Goal: Task Accomplishment & Management: Use online tool/utility

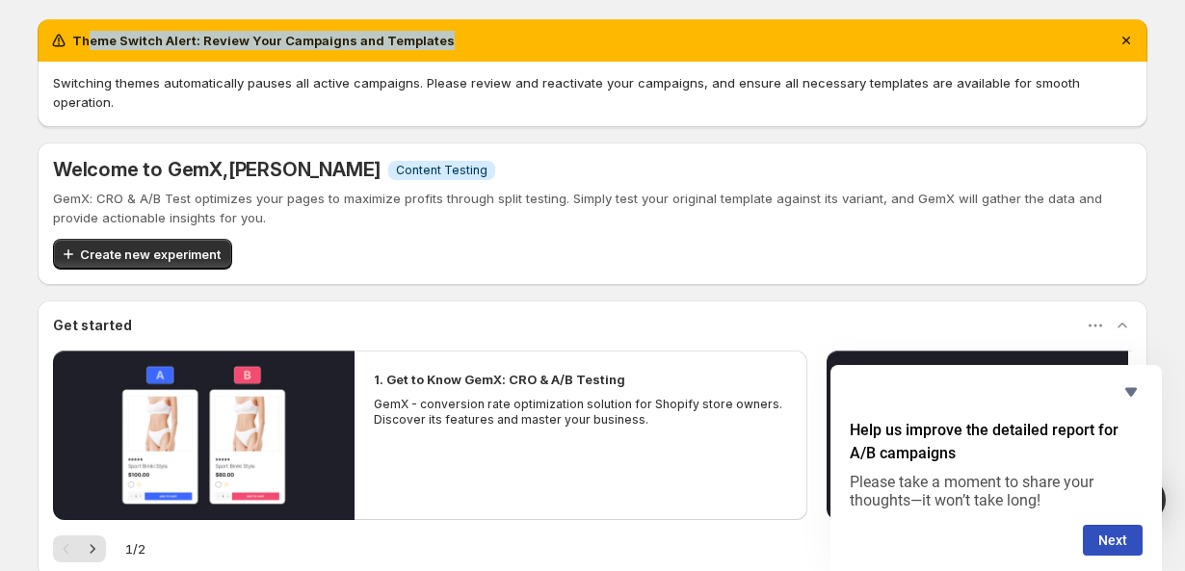
drag, startPoint x: 88, startPoint y: 35, endPoint x: 447, endPoint y: 44, distance: 359.5
click at [448, 44] on div "Theme Switch Alert: Review Your Campaigns and Templates" at bounding box center [592, 40] width 1087 height 19
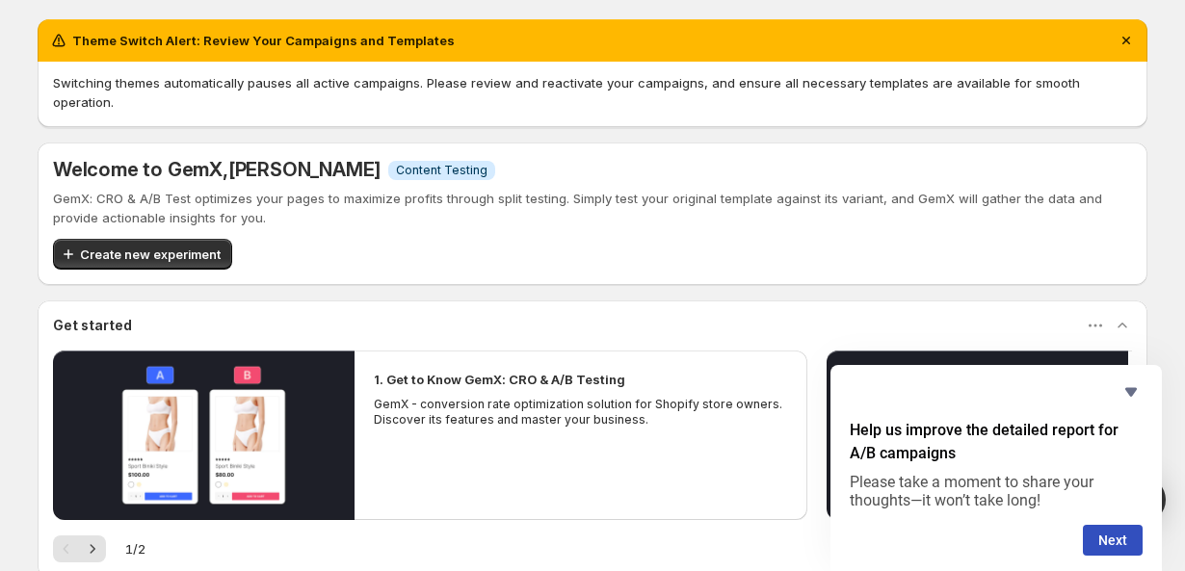
click at [447, 50] on div "Theme Switch Alert: Review Your Campaigns and Templates" at bounding box center [593, 40] width 1110 height 42
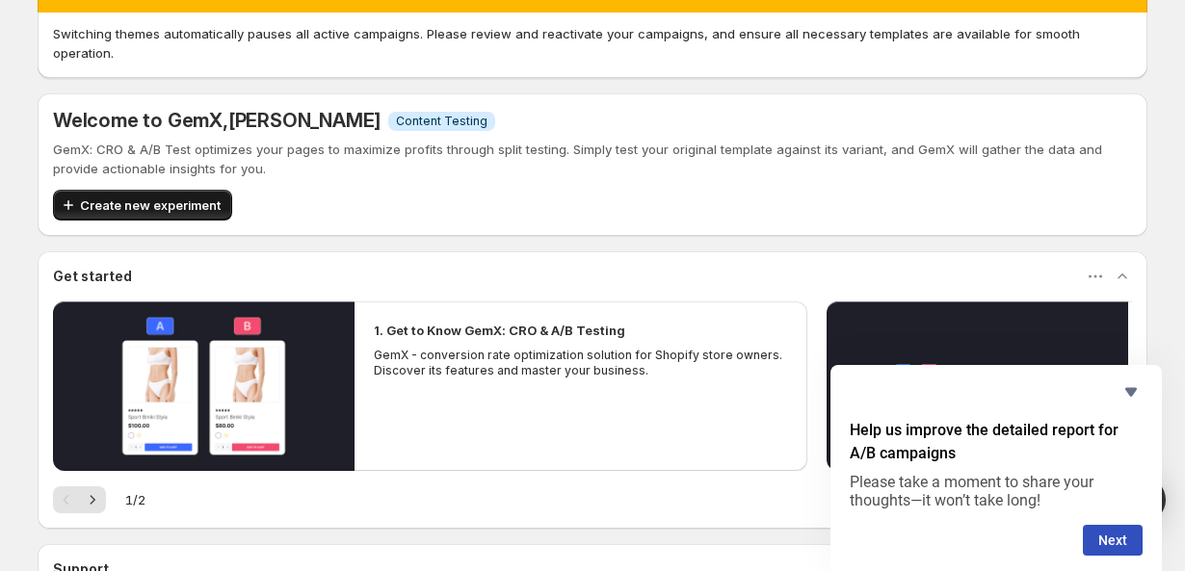
scroll to position [54, 0]
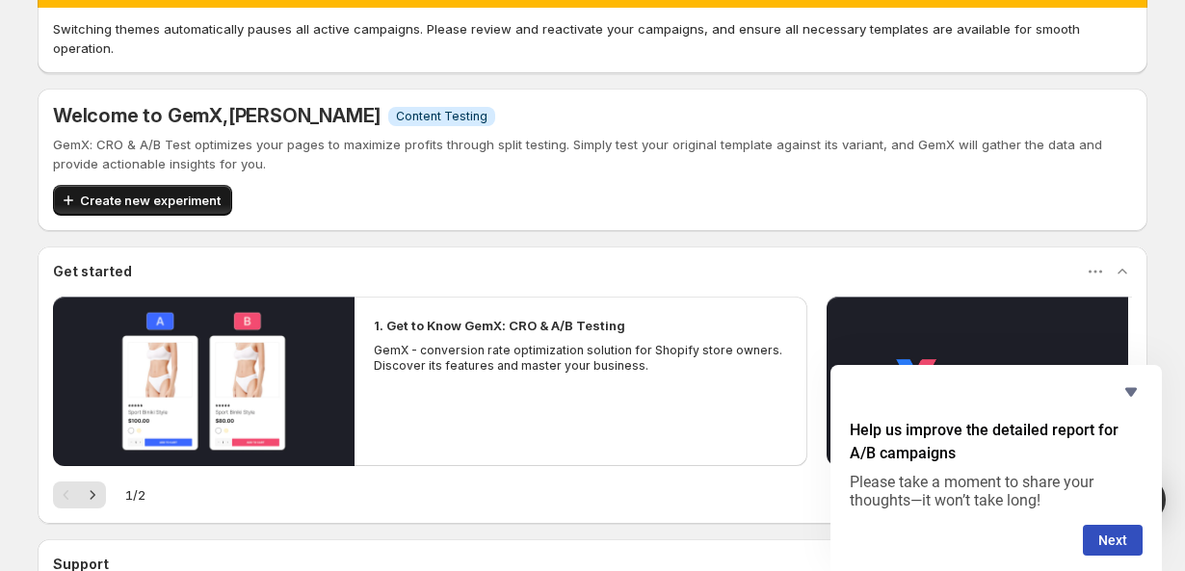
click at [151, 191] on span "Create new experiment" at bounding box center [150, 200] width 141 height 19
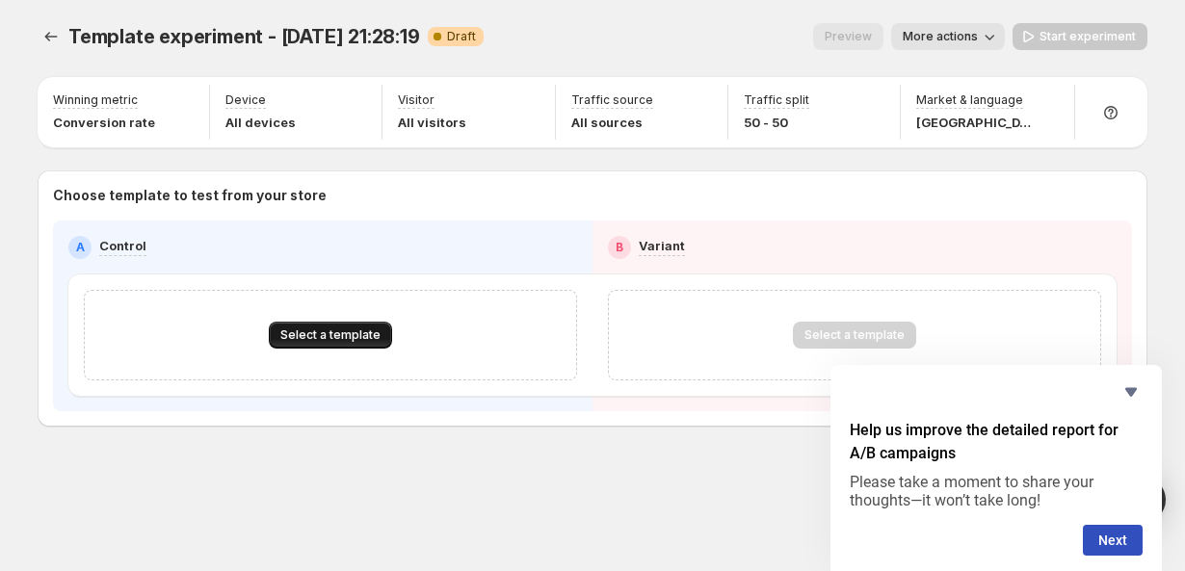
click at [322, 340] on span "Select a template" at bounding box center [330, 335] width 100 height 15
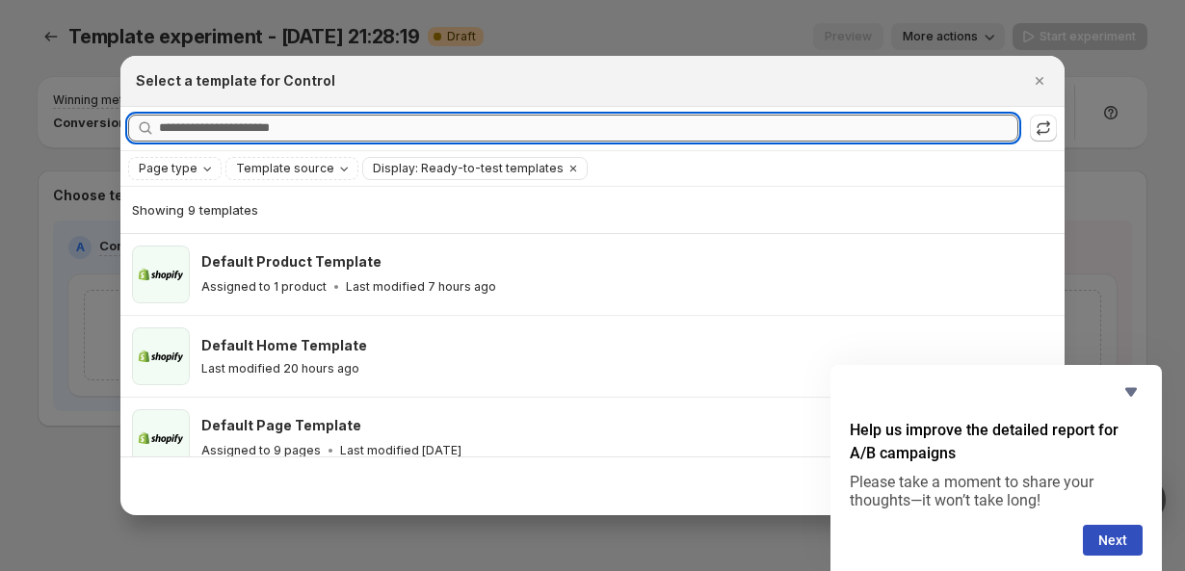
click at [219, 126] on input "Searching all templates" at bounding box center [588, 128] width 859 height 27
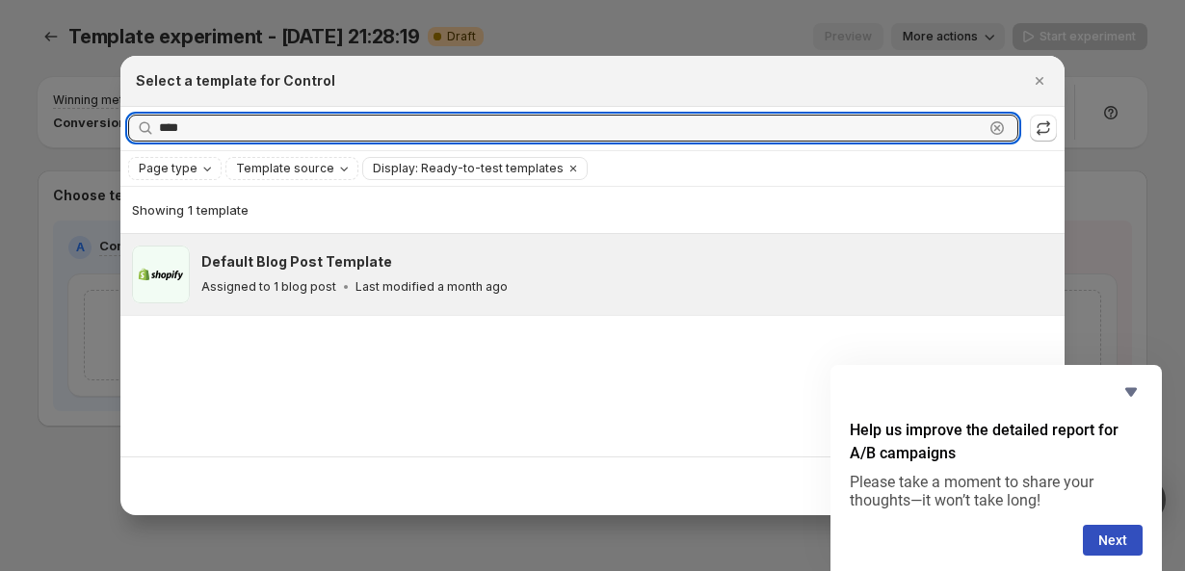
type input "****"
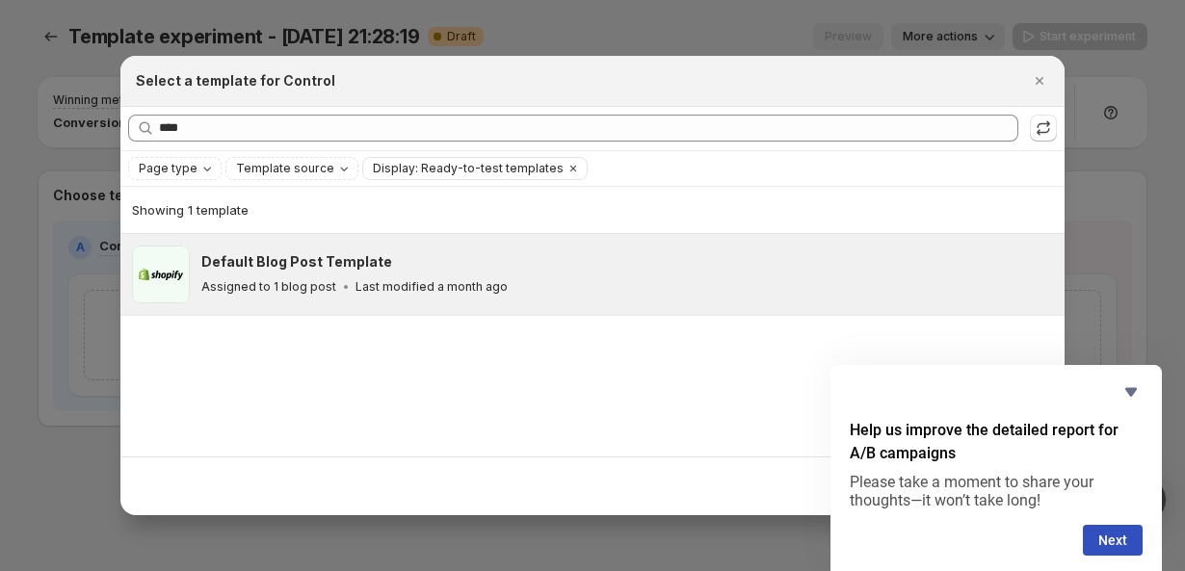
click at [327, 293] on p "Assigned to 1 blog post" at bounding box center [268, 286] width 135 height 15
click at [275, 259] on h3 "Default Blog Post Template" at bounding box center [296, 261] width 191 height 19
click at [186, 276] on span ":ro:" at bounding box center [161, 275] width 58 height 58
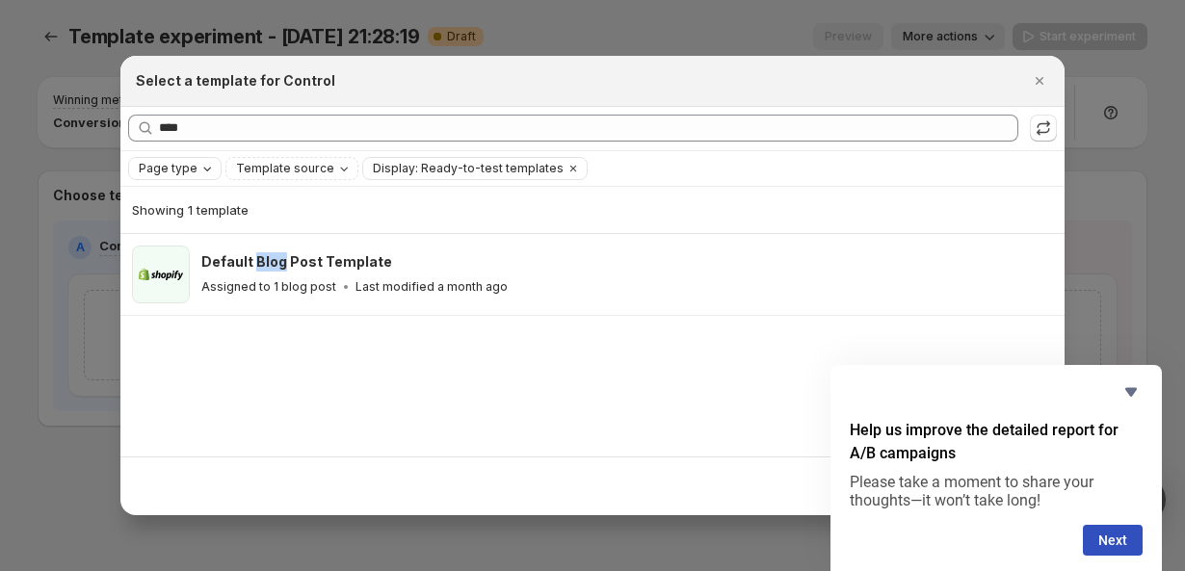
click at [199, 166] on icon "Page type" at bounding box center [206, 168] width 15 height 15
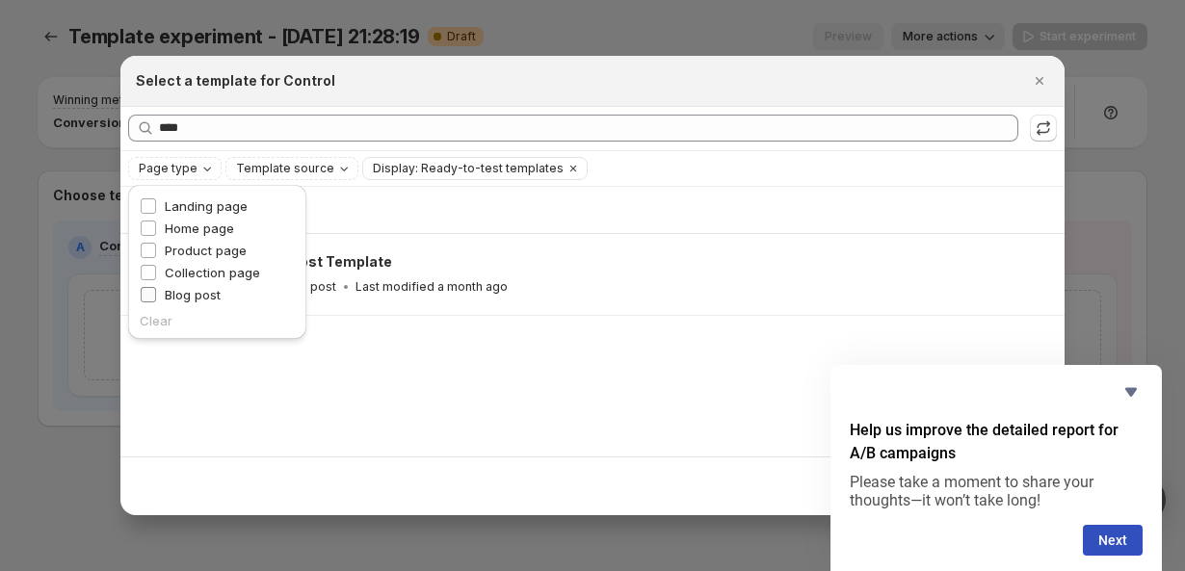
click at [183, 298] on span "Blog post" at bounding box center [193, 294] width 56 height 15
click at [354, 215] on div "Showing 1 template" at bounding box center [592, 209] width 921 height 19
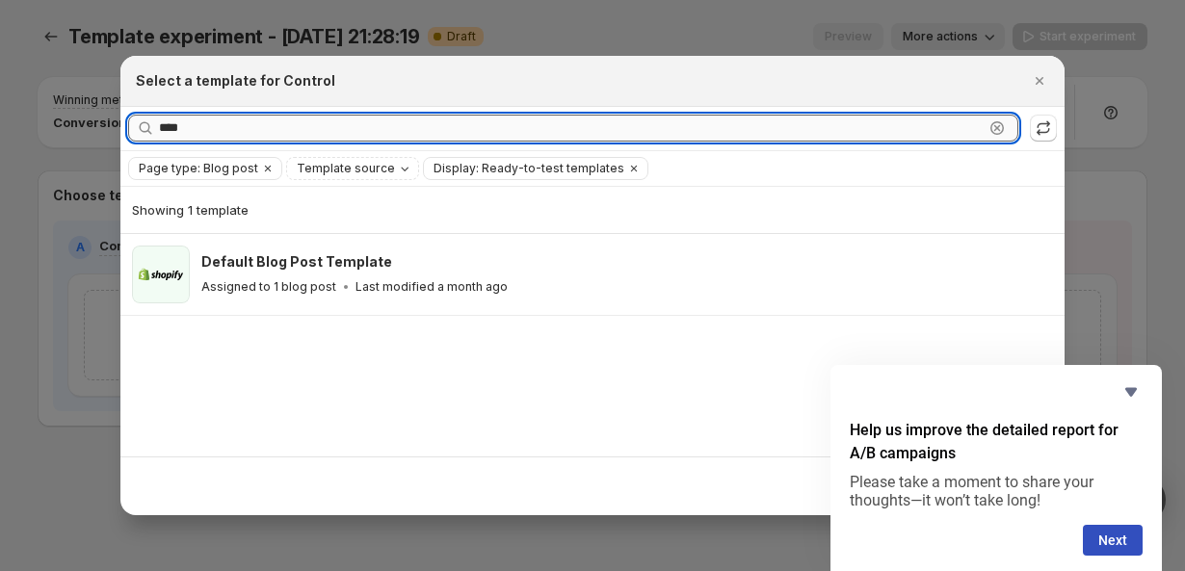
click at [213, 121] on input "****" at bounding box center [571, 128] width 825 height 27
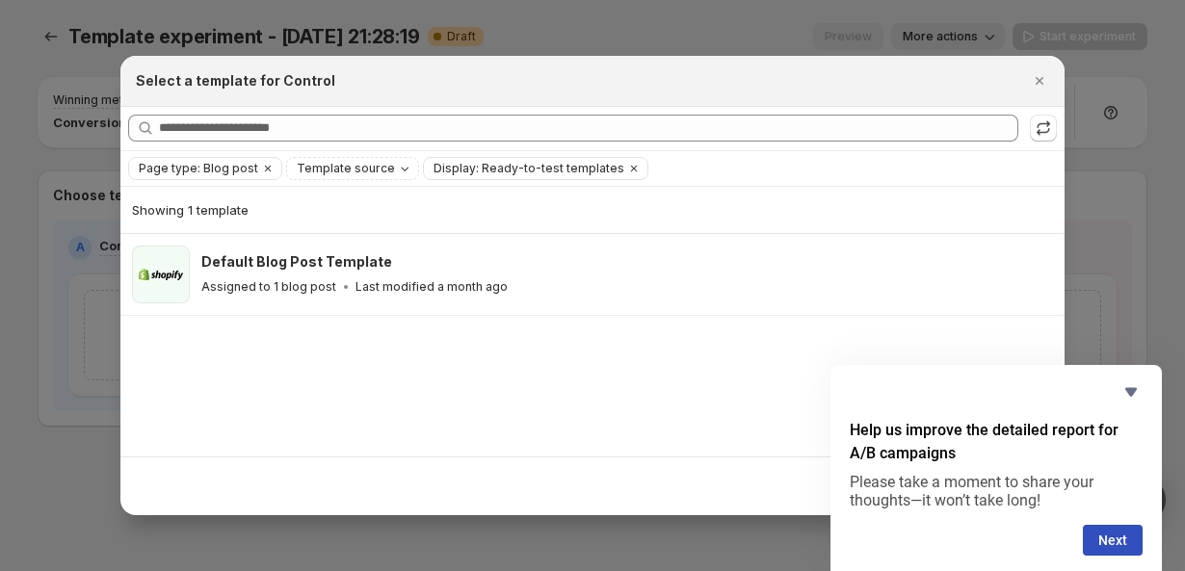
click at [248, 376] on div "Showing 1 template Default Blog Post Template Assigned to 1 blog post Last modi…" at bounding box center [592, 322] width 944 height 270
click at [243, 168] on span "Page type: Blog post" at bounding box center [198, 168] width 119 height 15
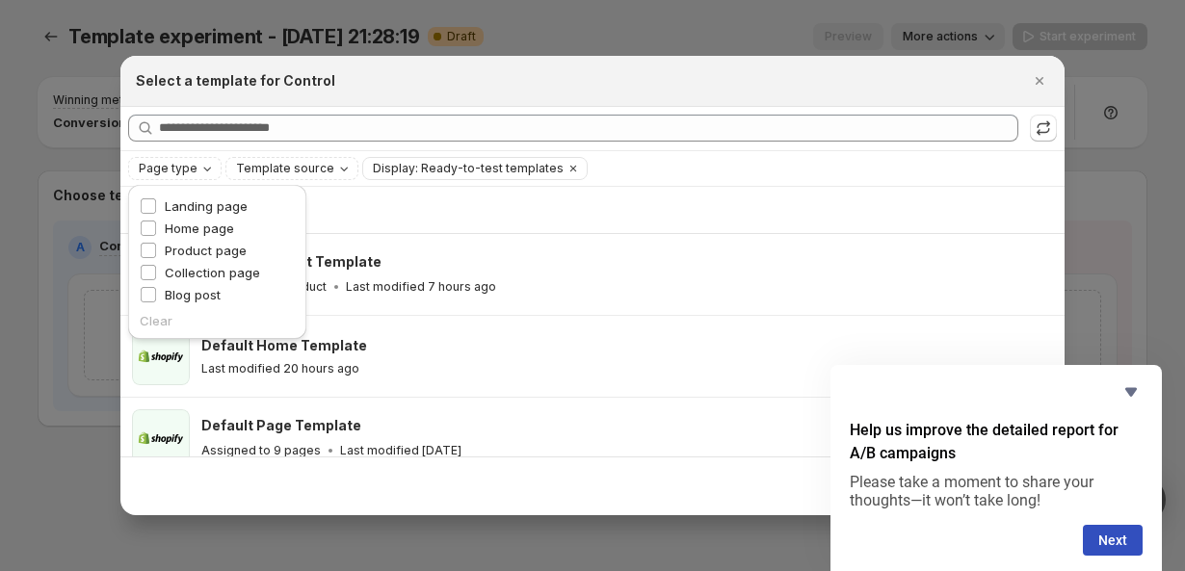
click at [500, 214] on div "Showing 9 templates" at bounding box center [592, 209] width 921 height 19
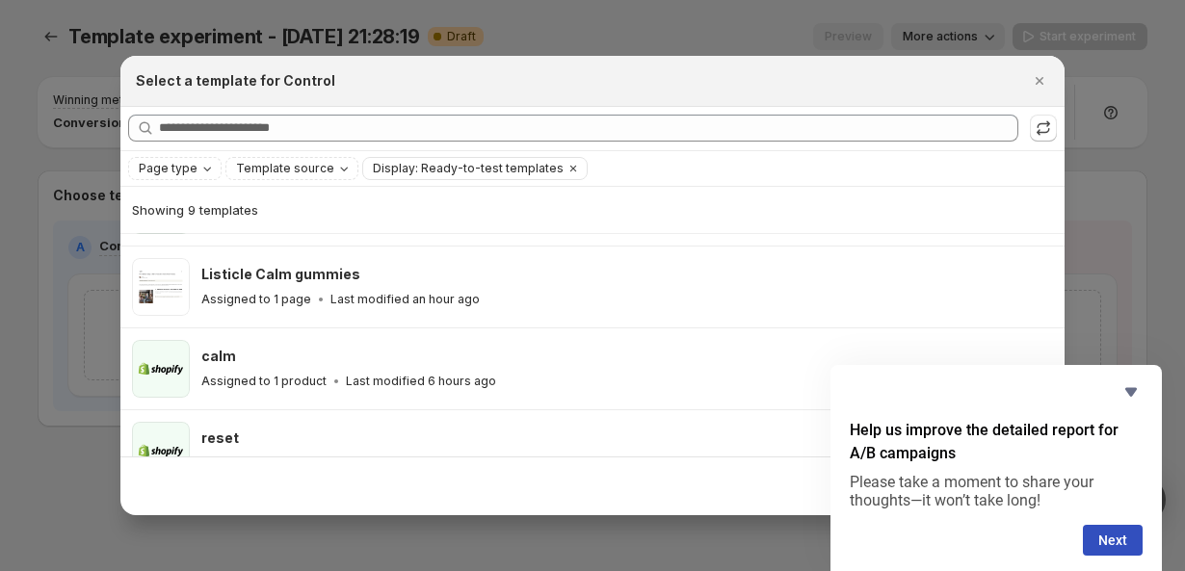
scroll to position [510, 0]
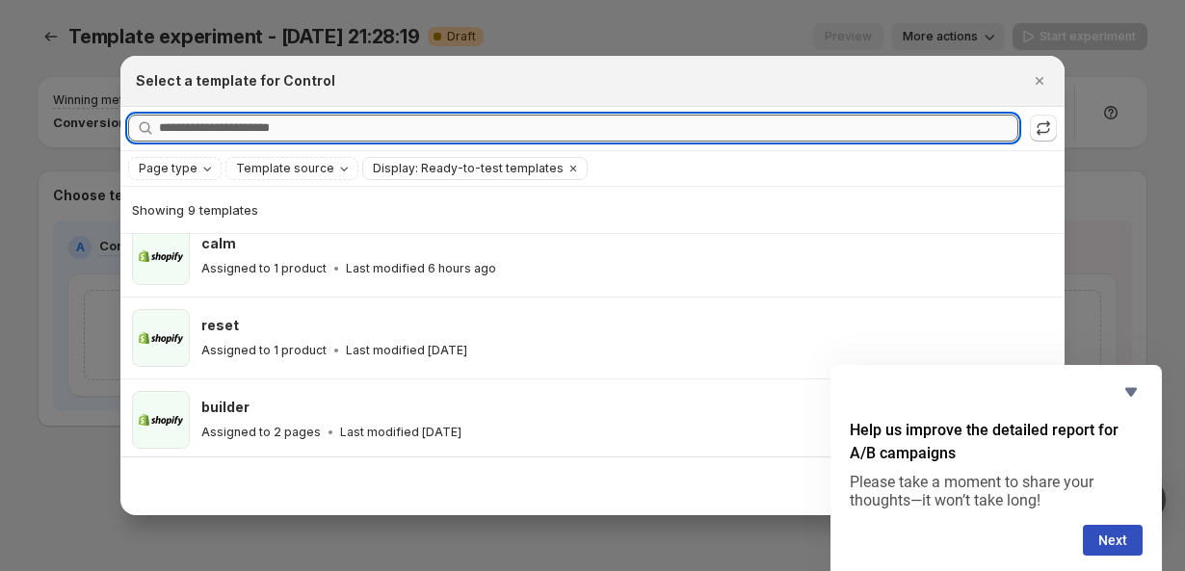
click at [286, 122] on input "Searching all templates" at bounding box center [588, 128] width 859 height 27
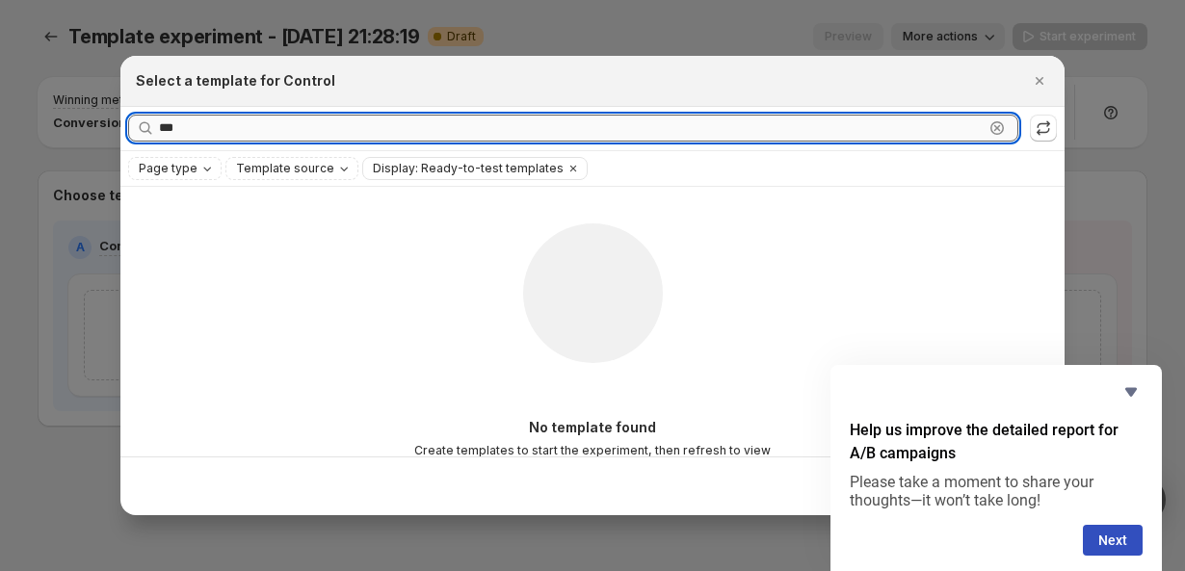
scroll to position [0, 0]
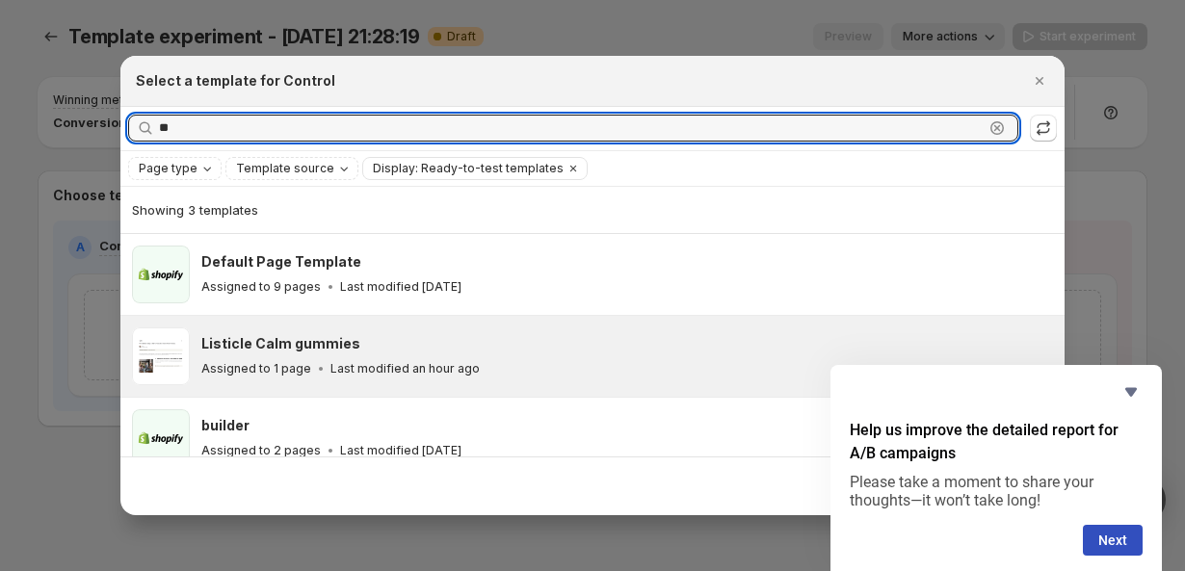
type input "**"
click at [321, 378] on div "Listicle Calm gummies Assigned to 1 page Last modified an hour ago" at bounding box center [627, 357] width 852 height 58
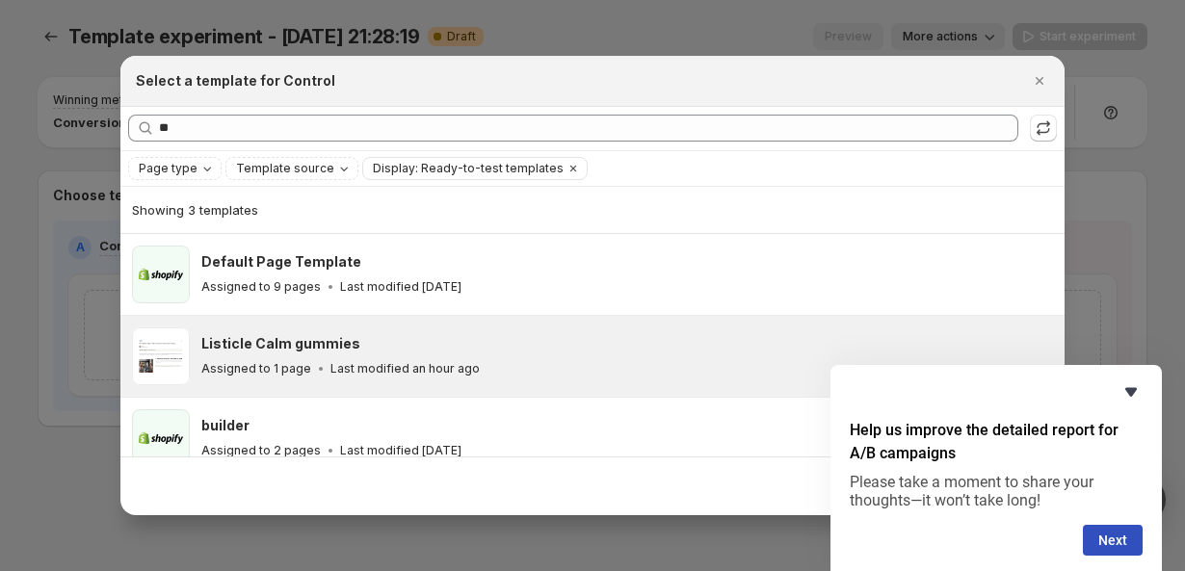
click at [1131, 385] on icon "Hide survey" at bounding box center [1130, 392] width 23 height 23
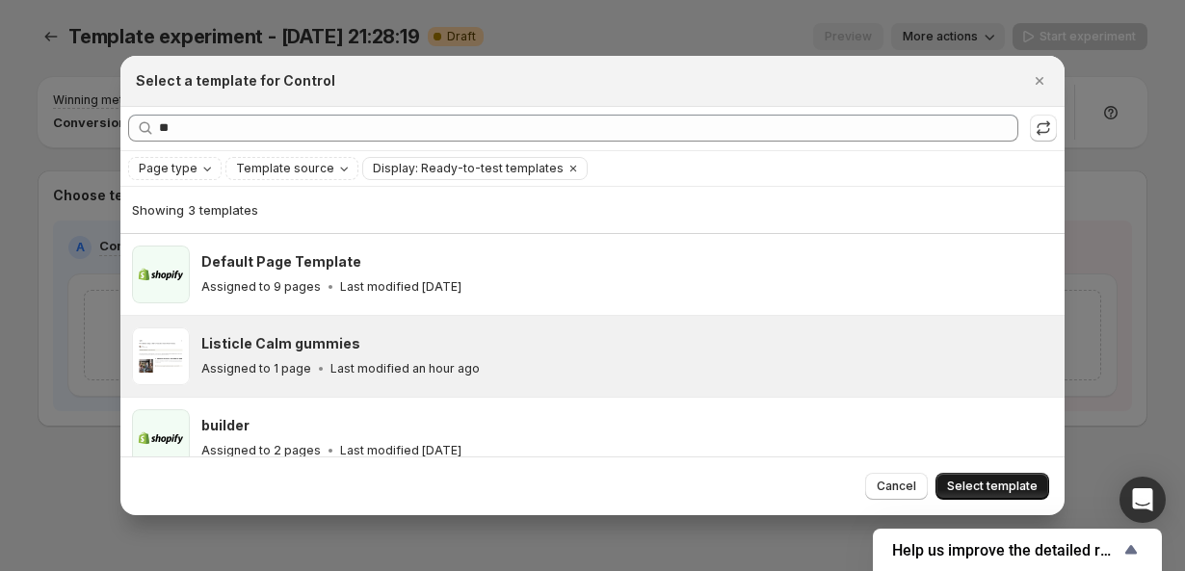
click at [983, 491] on span "Select template" at bounding box center [992, 486] width 91 height 15
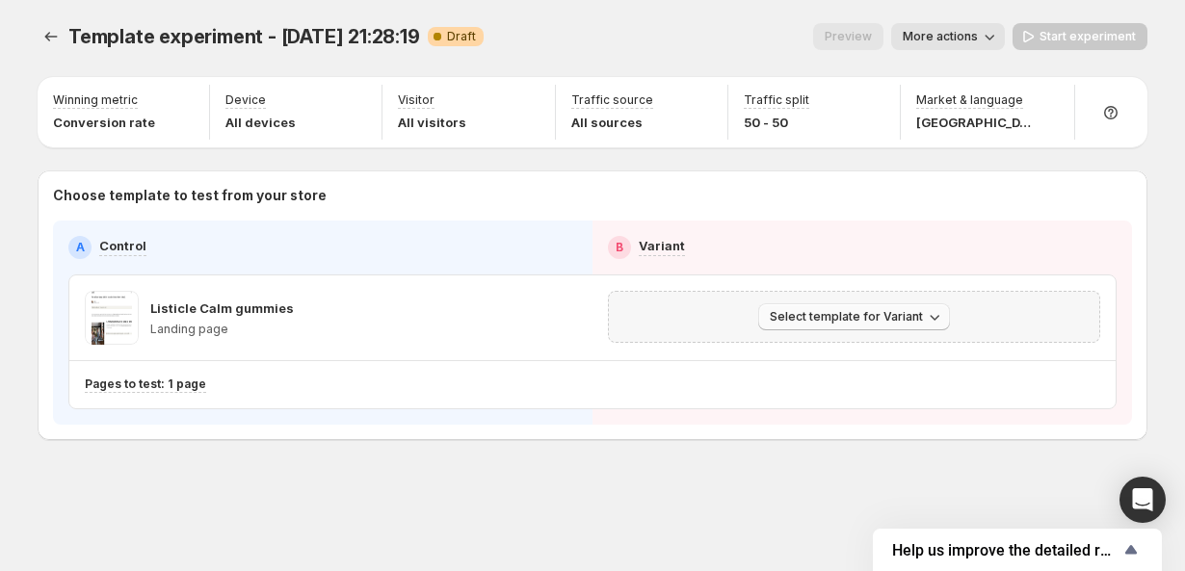
click at [811, 323] on span "Select template for Variant" at bounding box center [846, 316] width 153 height 15
click at [804, 359] on span "Select an existing template" at bounding box center [840, 357] width 163 height 15
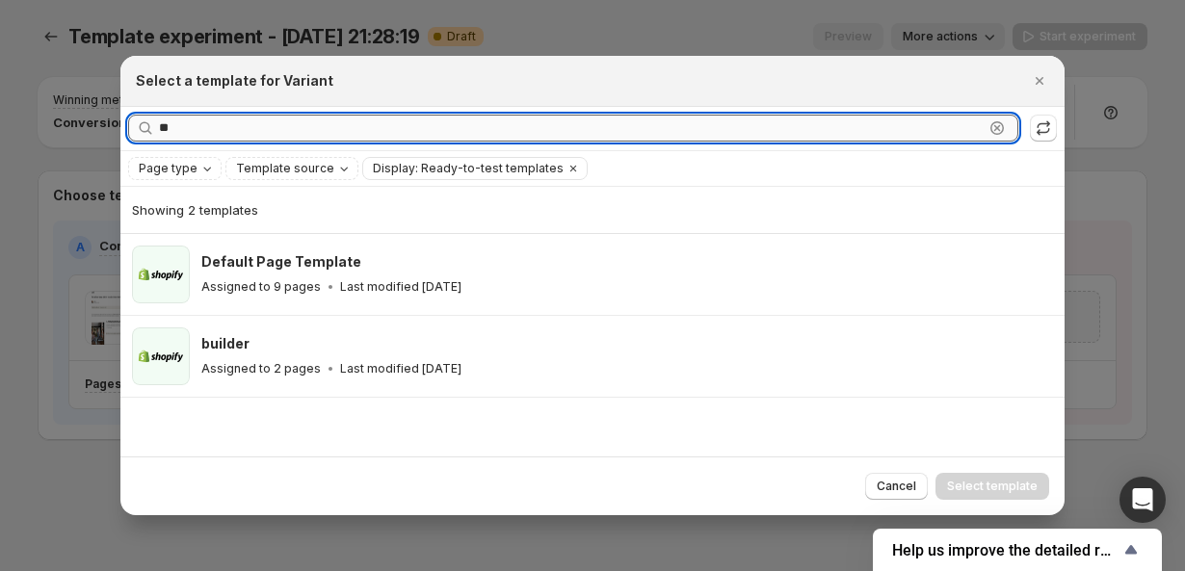
click at [293, 128] on input "**" at bounding box center [571, 128] width 825 height 27
type input "*"
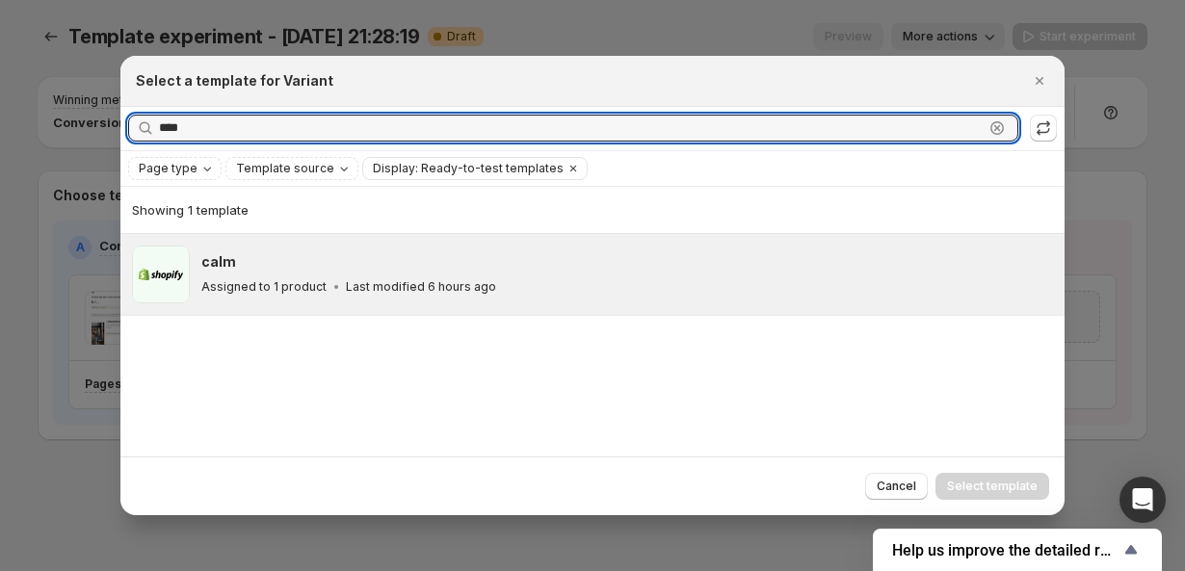
type input "****"
click at [264, 284] on p "Assigned to 1 product" at bounding box center [263, 286] width 125 height 15
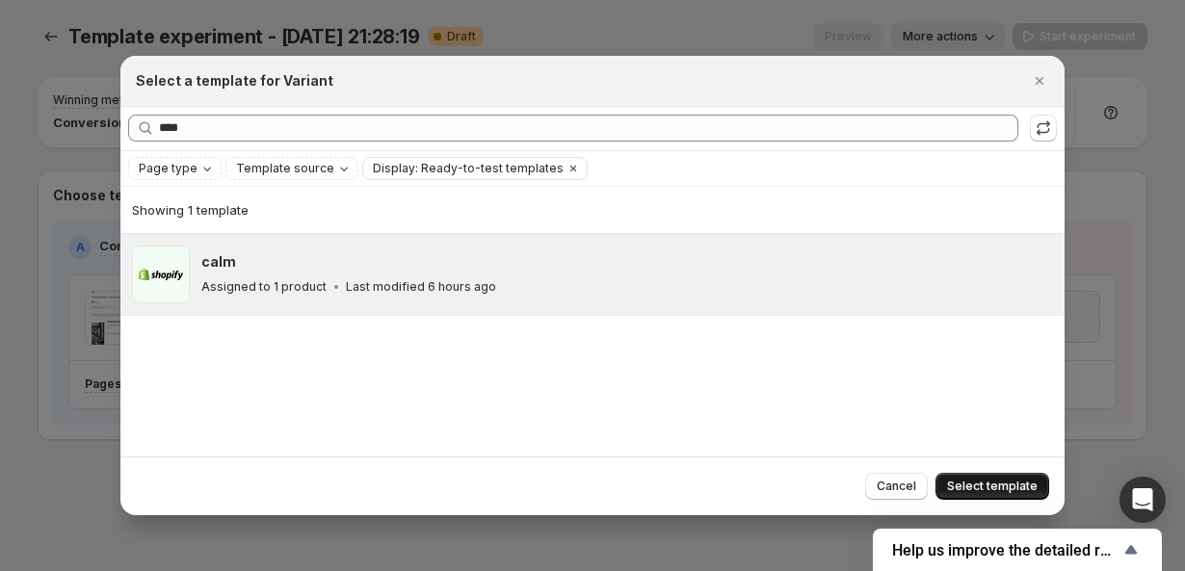
click at [992, 478] on button "Select template" at bounding box center [992, 486] width 114 height 27
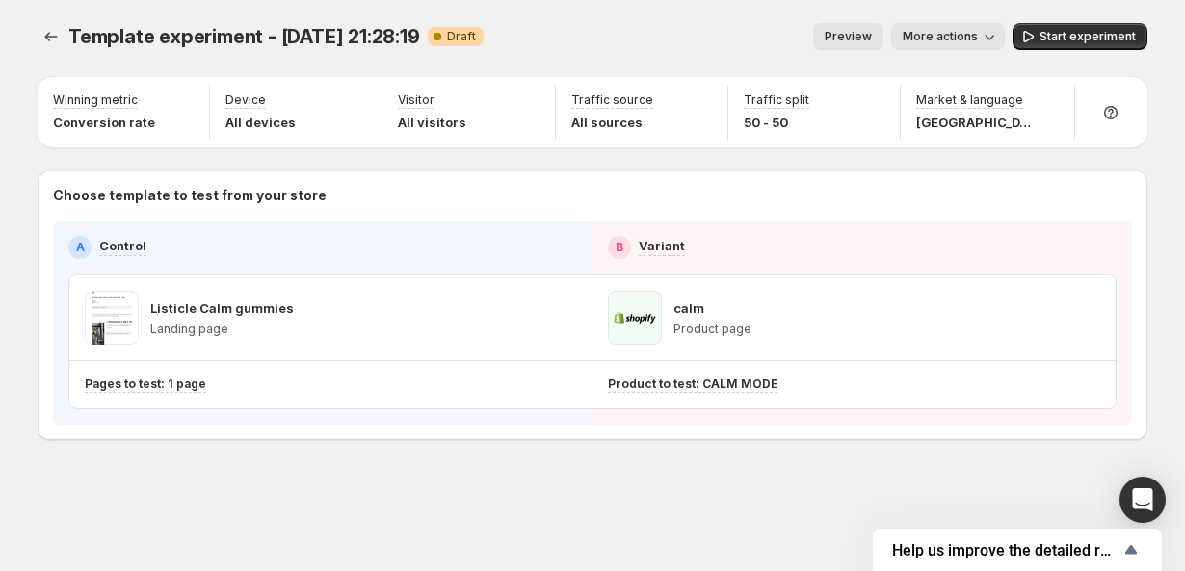
click at [952, 45] on button "More actions" at bounding box center [948, 36] width 114 height 27
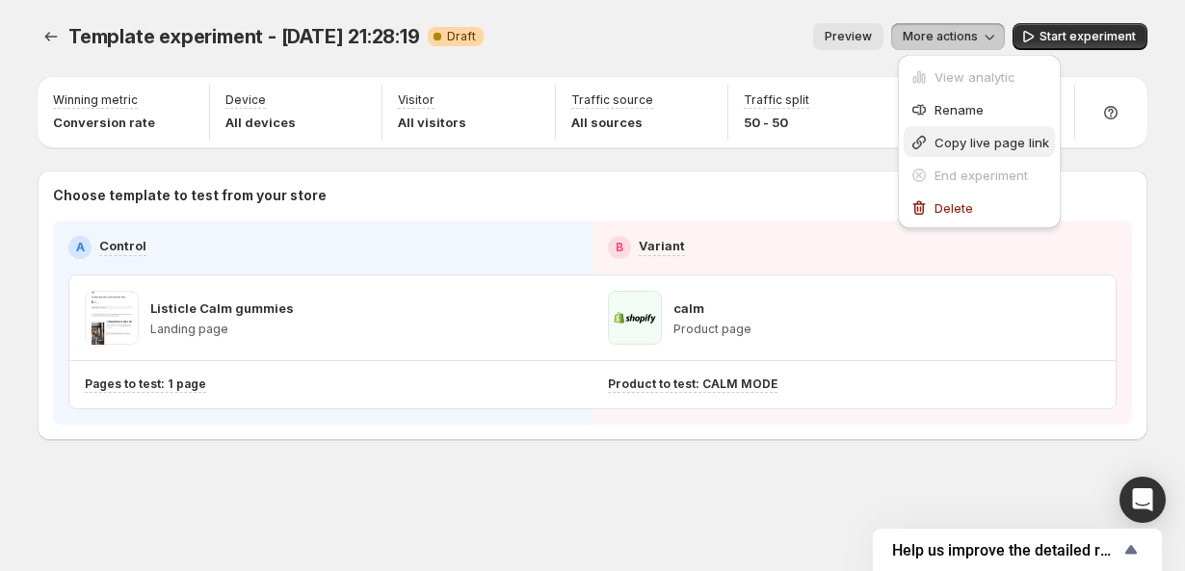
click at [968, 145] on span "Copy live page link" at bounding box center [991, 142] width 115 height 15
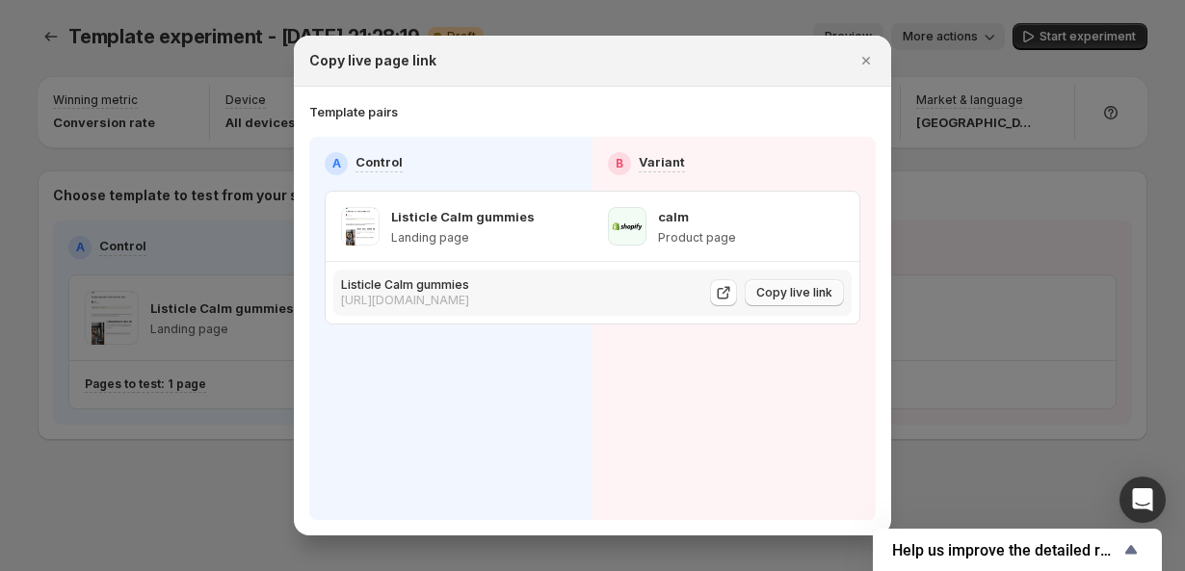
click at [771, 292] on span "Copy live link" at bounding box center [794, 292] width 76 height 15
click at [724, 297] on icon ":r3j:" at bounding box center [723, 292] width 19 height 19
click at [725, 293] on icon ":r3j:" at bounding box center [727, 291] width 8 height 8
click at [718, 224] on div "calm" at bounding box center [697, 216] width 78 height 19
click at [785, 296] on span "Copy live link" at bounding box center [794, 292] width 76 height 15
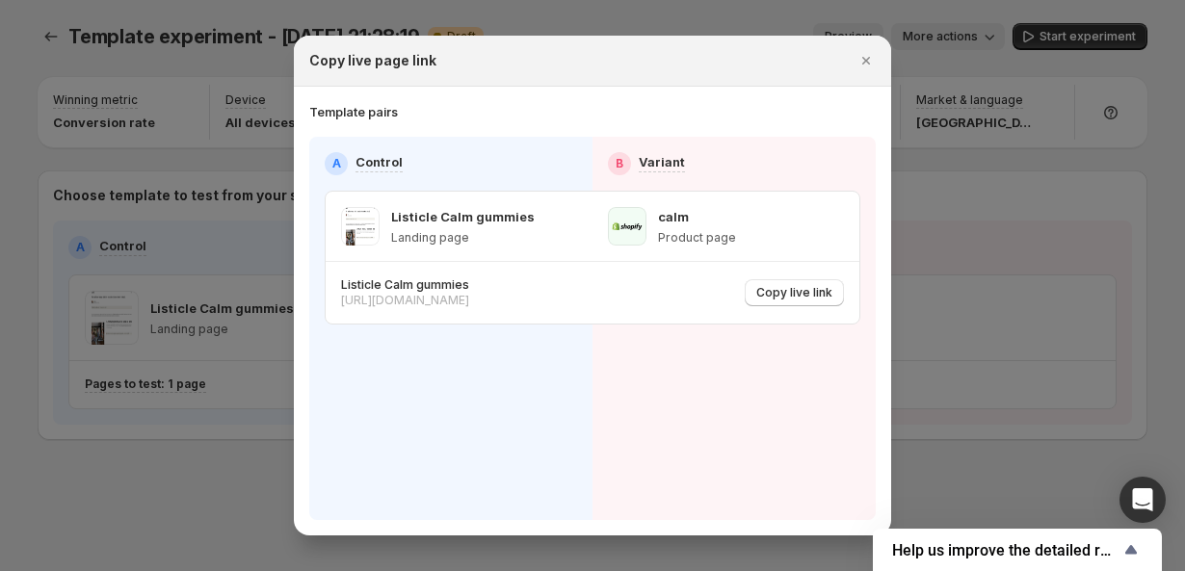
click at [860, 66] on icon "Close" at bounding box center [865, 60] width 19 height 19
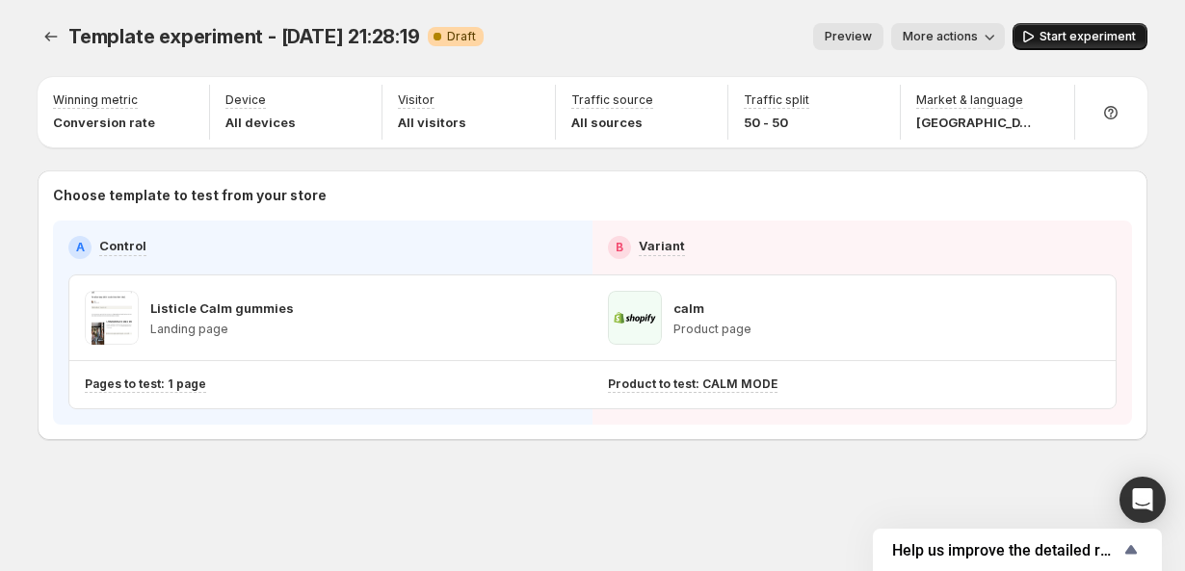
click at [1053, 41] on span "Start experiment" at bounding box center [1087, 36] width 96 height 15
click at [1091, 324] on icon "button" at bounding box center [1086, 317] width 19 height 19
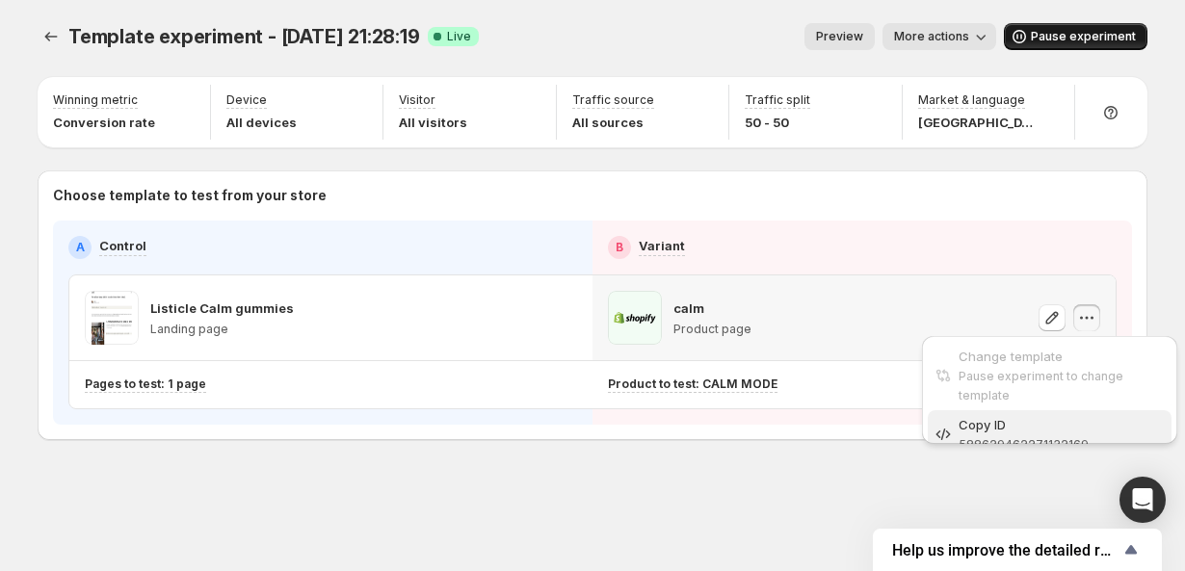
click at [1019, 415] on div "Copy ID" at bounding box center [1062, 424] width 207 height 19
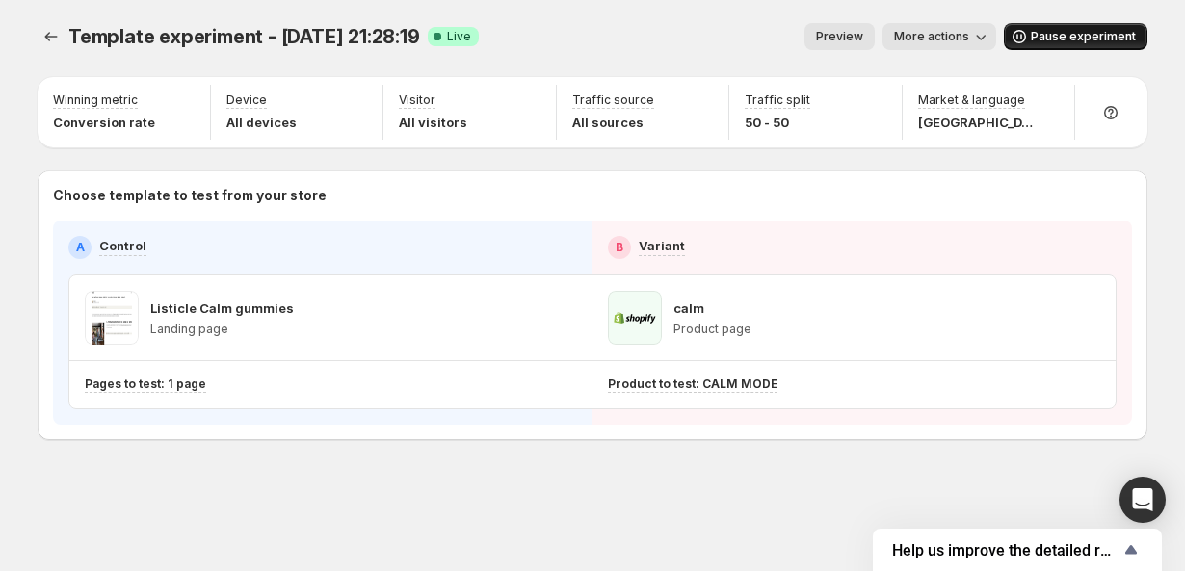
click at [843, 37] on span "Preview" at bounding box center [839, 36] width 47 height 15
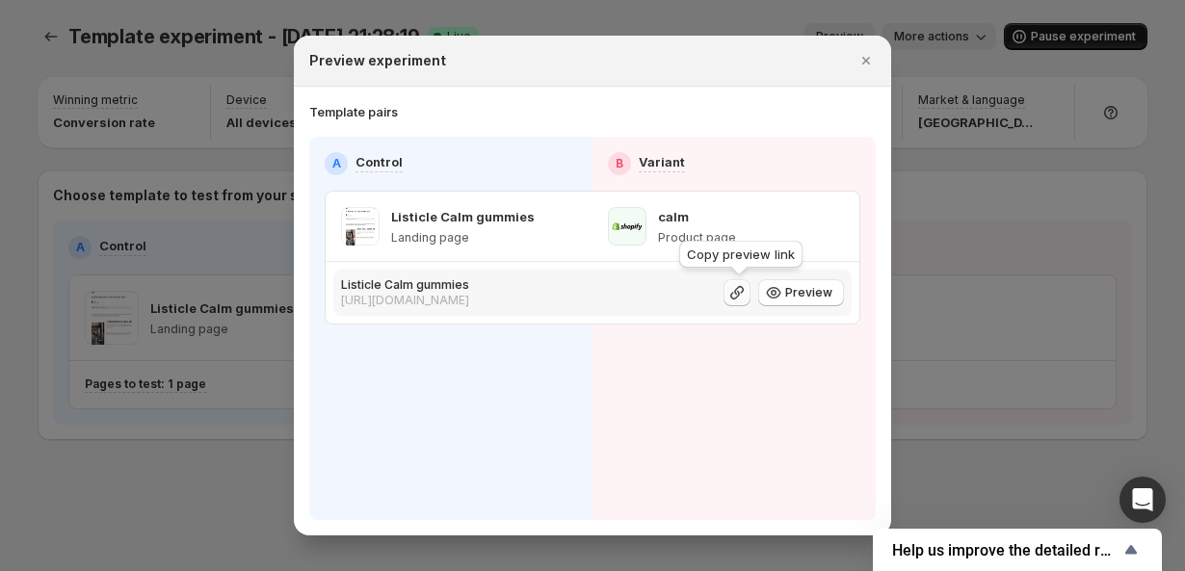
click at [741, 291] on icon ":r3i:" at bounding box center [736, 292] width 19 height 19
click at [874, 55] on icon "Close" at bounding box center [865, 60] width 19 height 19
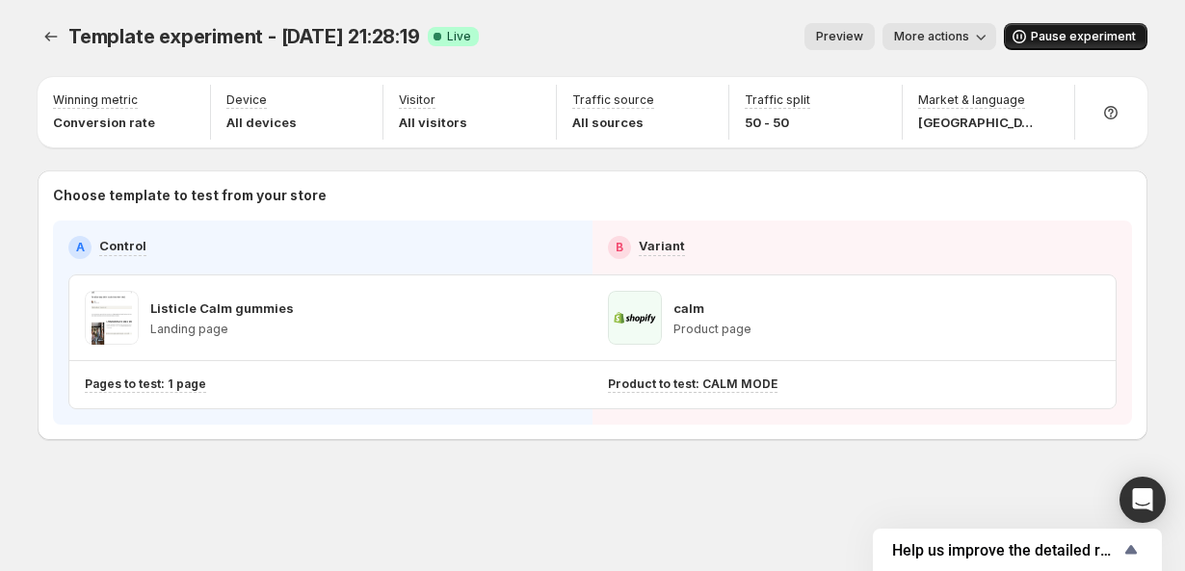
click at [945, 40] on span "More actions" at bounding box center [931, 36] width 75 height 15
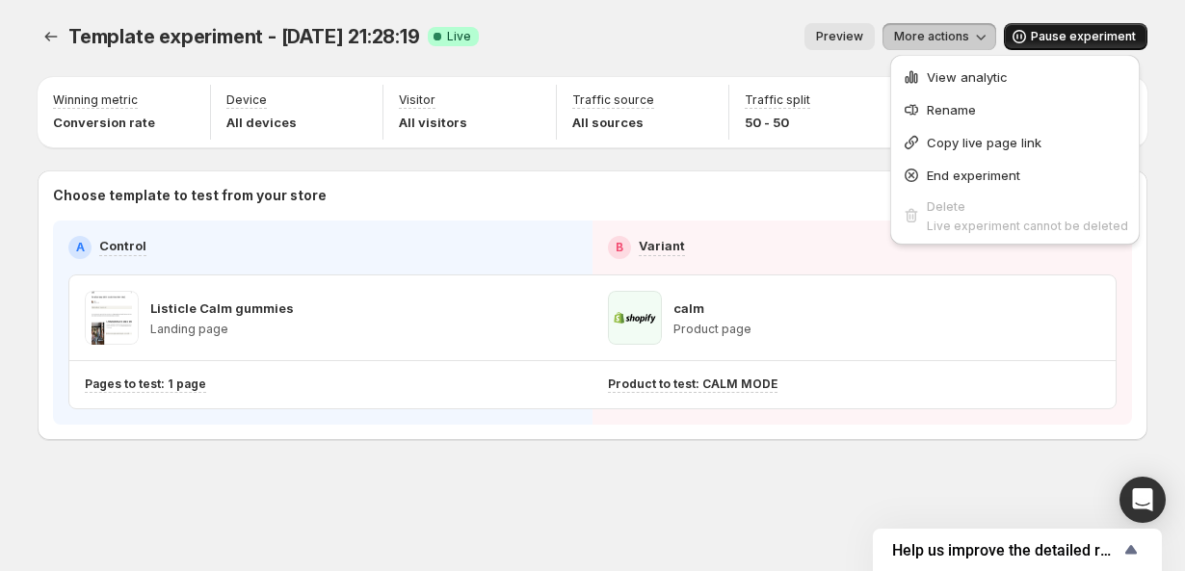
click at [714, 44] on div "Preview More actions" at bounding box center [745, 36] width 502 height 27
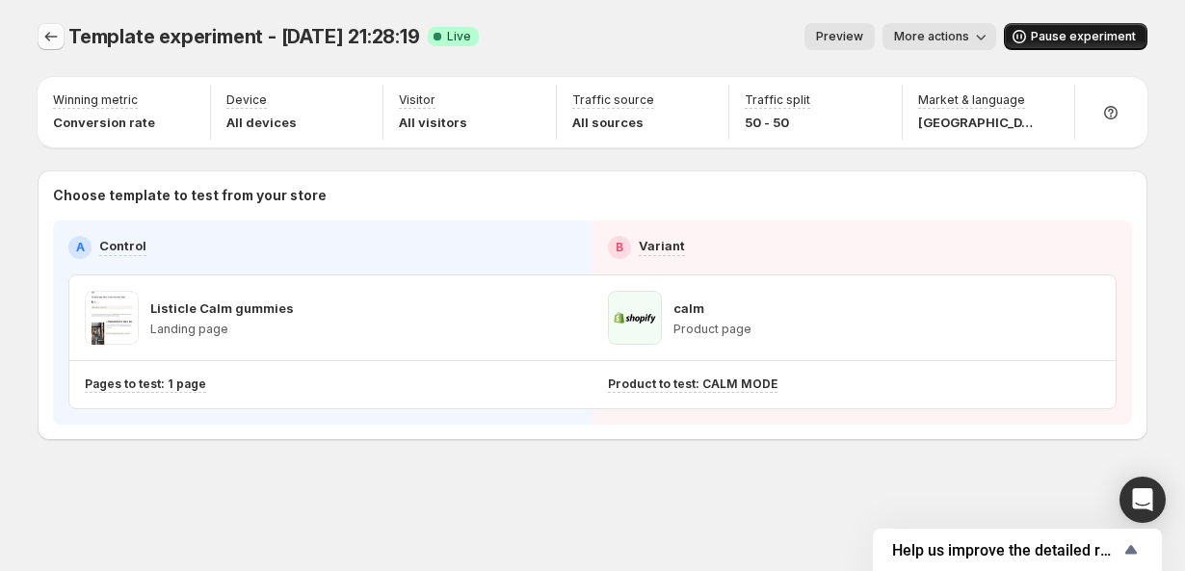
click at [47, 34] on icon "Experiments" at bounding box center [51, 37] width 13 height 10
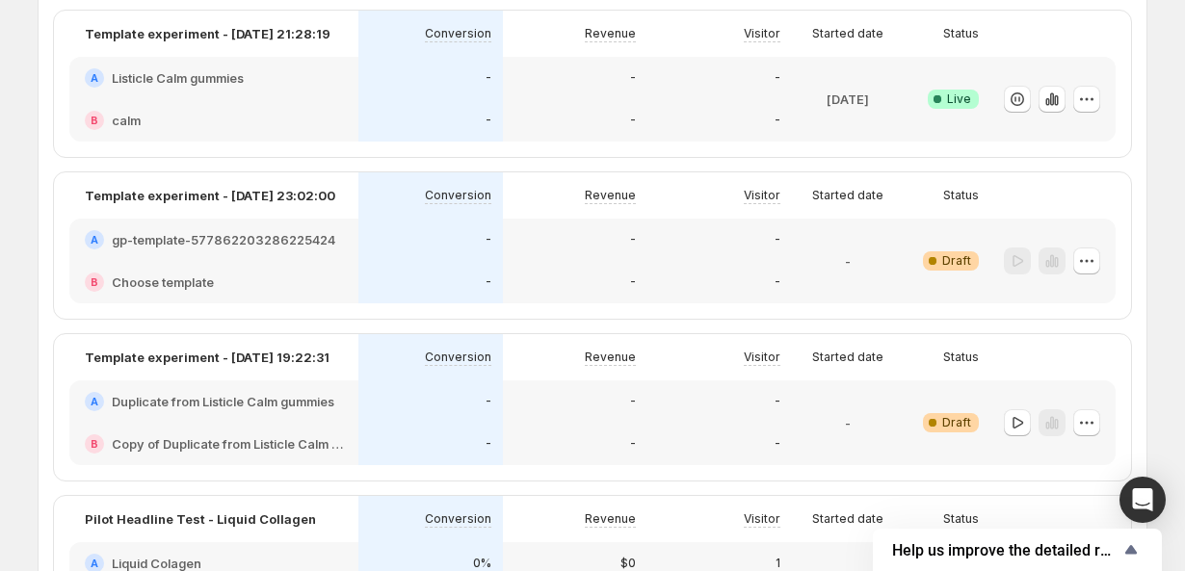
scroll to position [76, 0]
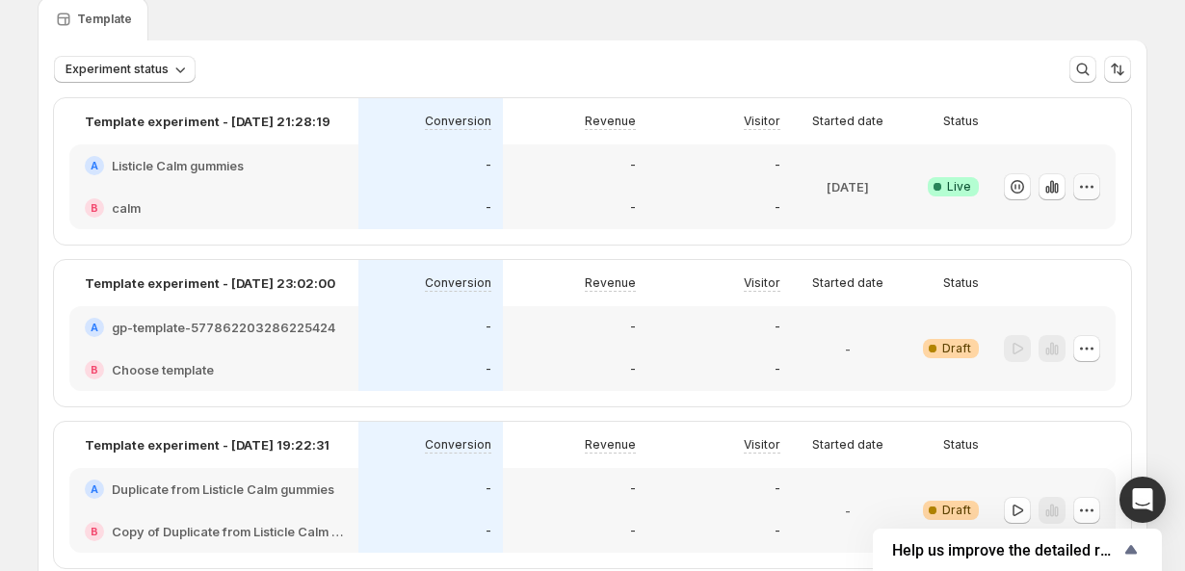
click at [1091, 182] on icon "button" at bounding box center [1086, 186] width 19 height 19
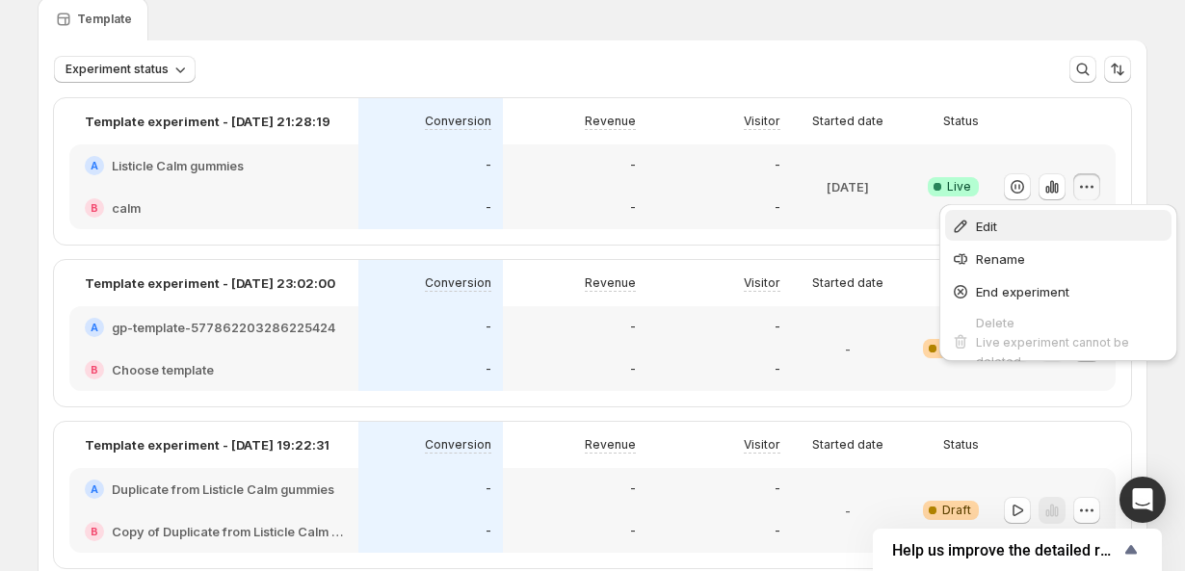
click at [1000, 228] on span "Edit" at bounding box center [1071, 226] width 190 height 19
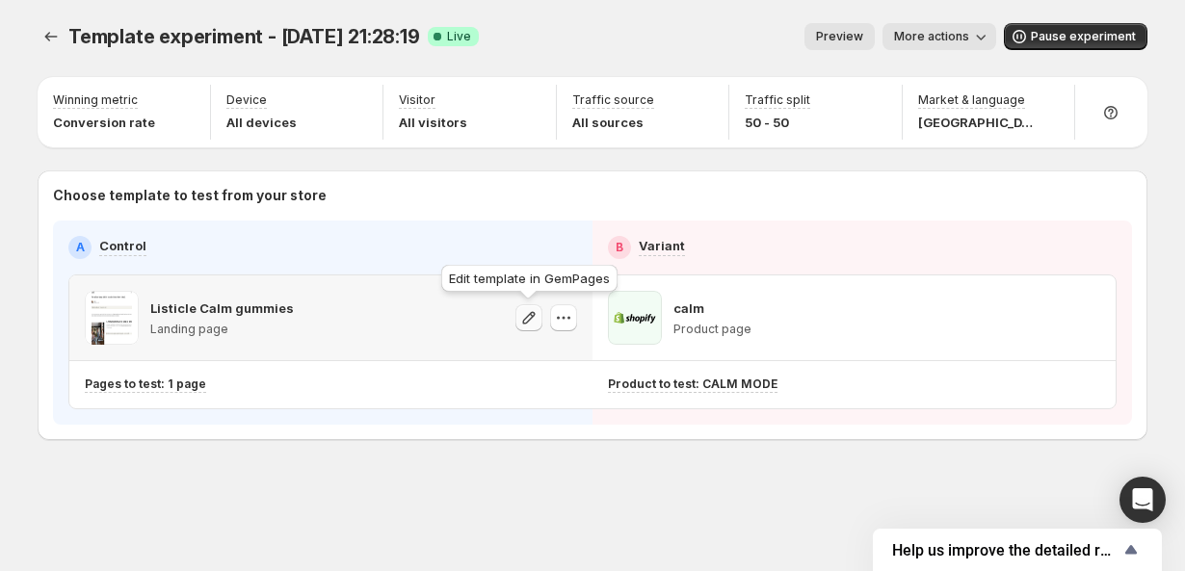
click at [526, 321] on icon "button" at bounding box center [528, 317] width 19 height 19
